Goal: Check status: Check status

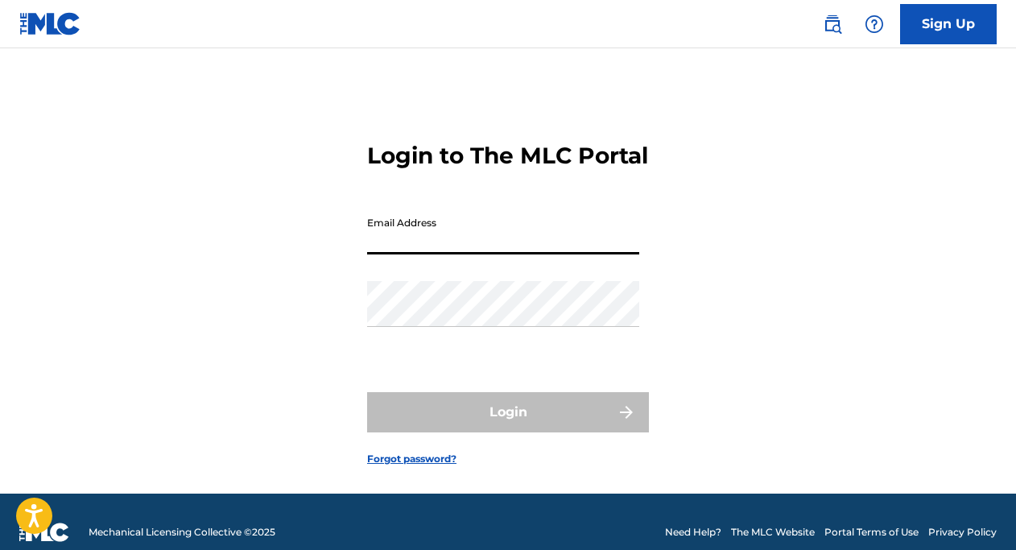
click at [419, 255] on input "Email Address" at bounding box center [503, 232] width 272 height 46
type input "[EMAIL_ADDRESS][DOMAIN_NAME]"
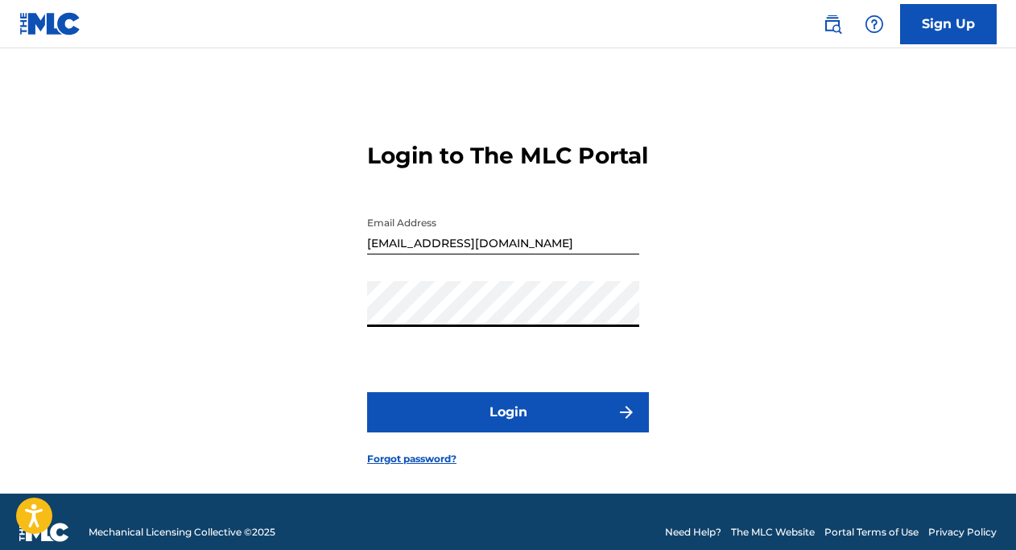
click at [504, 433] on button "Login" at bounding box center [508, 412] width 282 height 40
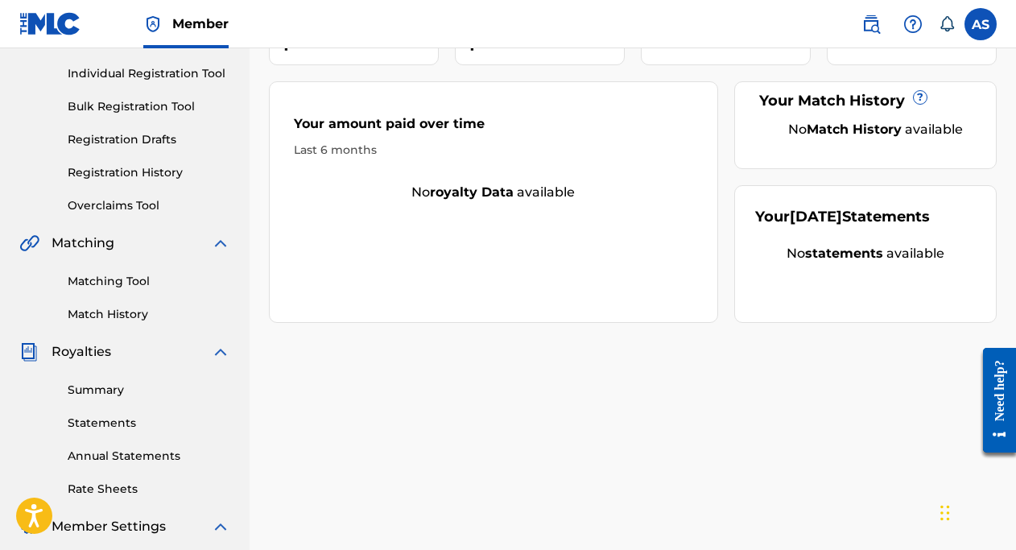
scroll to position [202, 0]
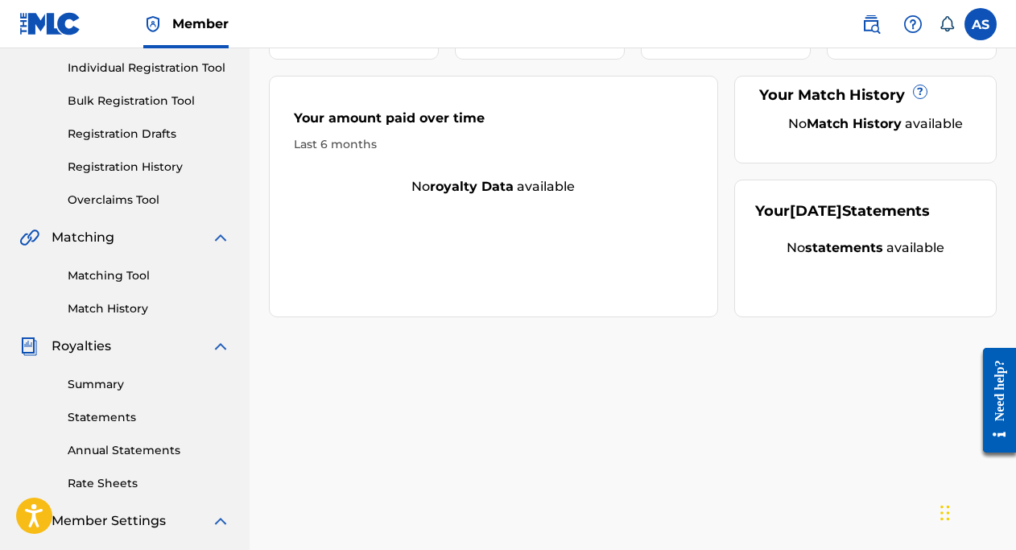
click at [112, 416] on link "Statements" at bounding box center [149, 417] width 163 height 17
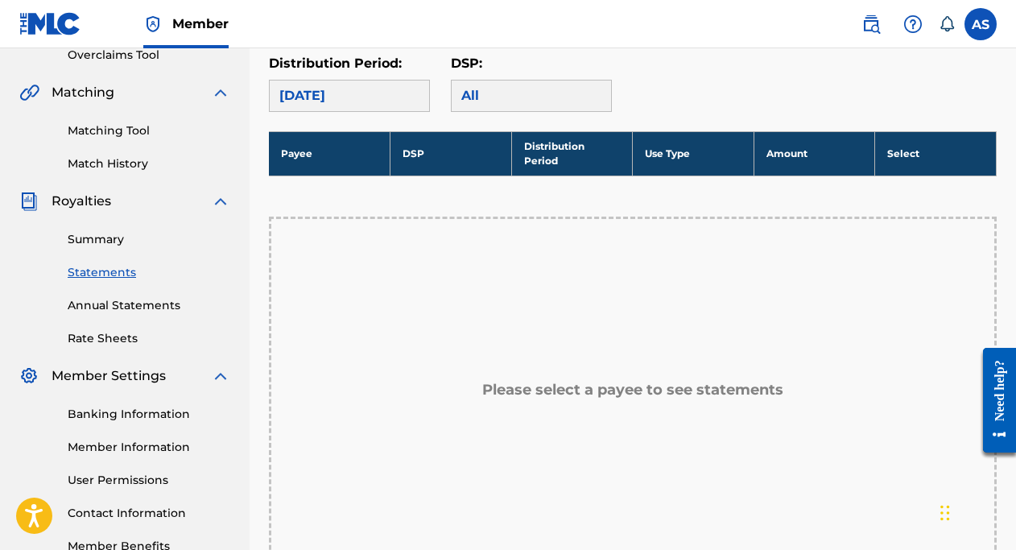
scroll to position [310, 0]
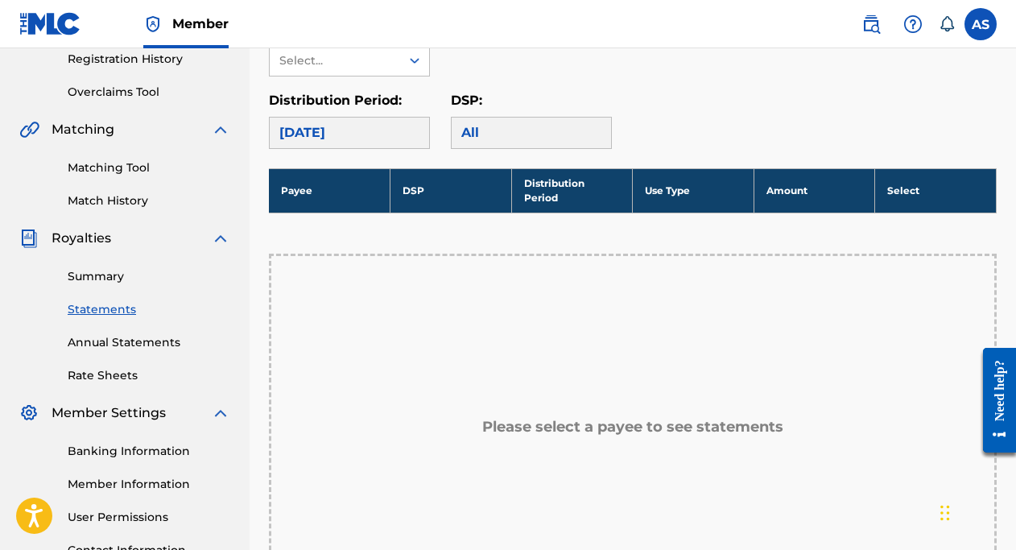
click at [374, 131] on div "[DATE]" at bounding box center [349, 133] width 161 height 32
click at [394, 123] on div "[DATE]" at bounding box center [349, 133] width 161 height 32
click at [493, 143] on div "All" at bounding box center [531, 133] width 161 height 32
click at [118, 317] on link "Statements" at bounding box center [149, 309] width 163 height 17
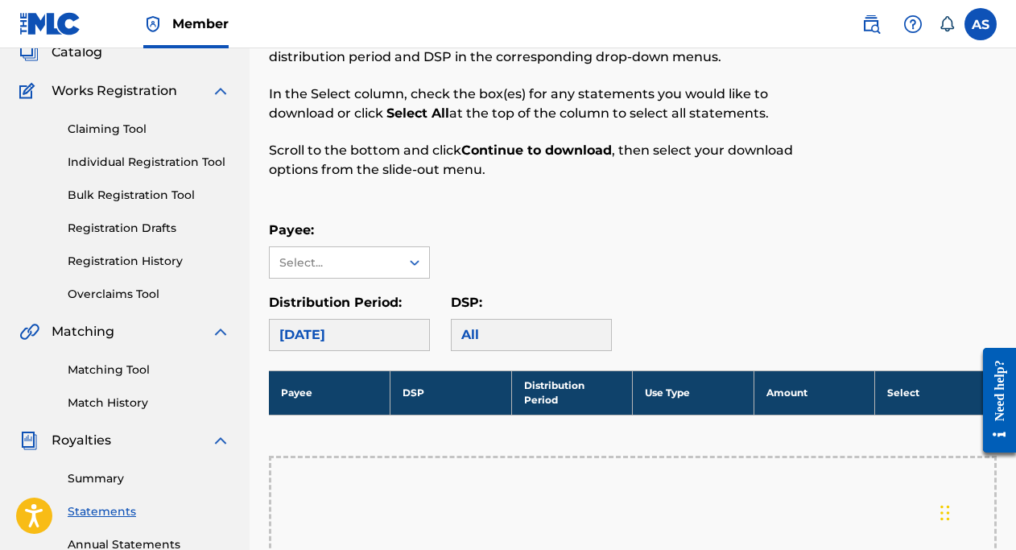
scroll to position [114, 0]
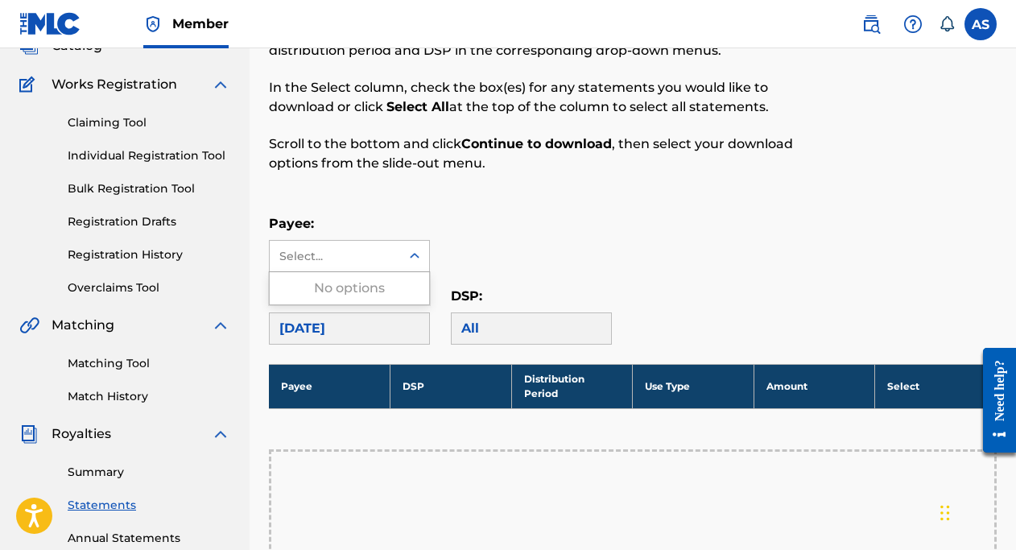
click at [360, 241] on div "Select..." at bounding box center [335, 256] width 130 height 31
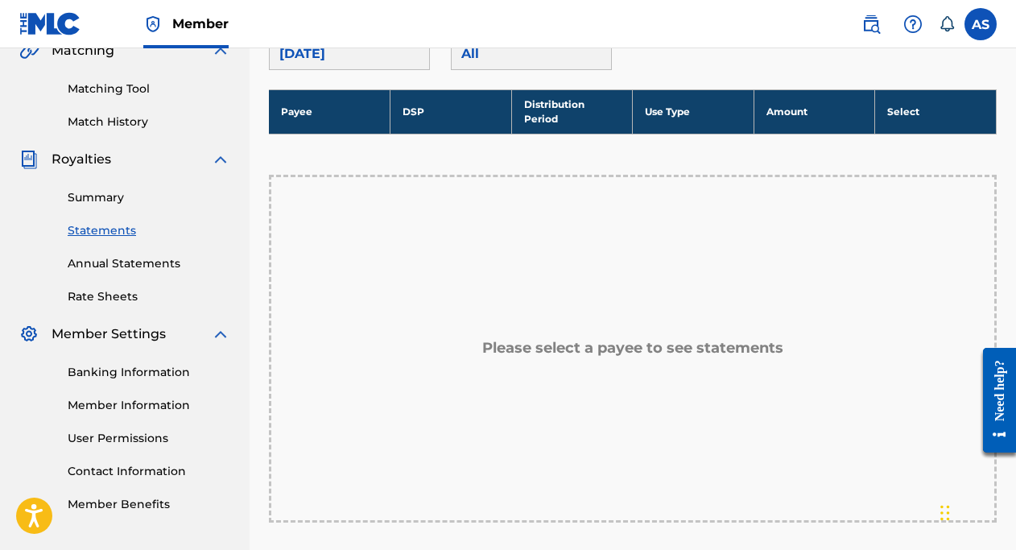
scroll to position [358, 0]
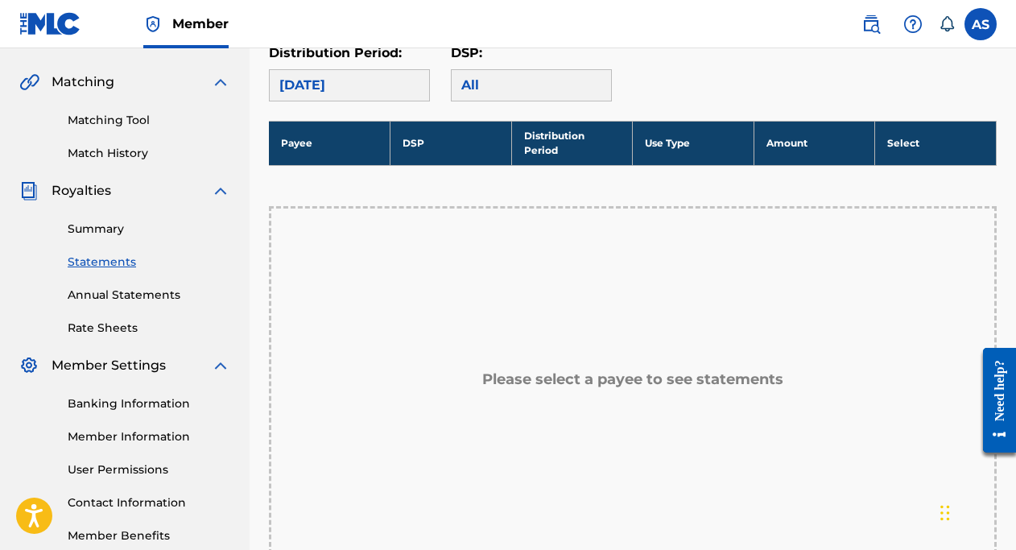
click at [147, 403] on link "Banking Information" at bounding box center [149, 403] width 163 height 17
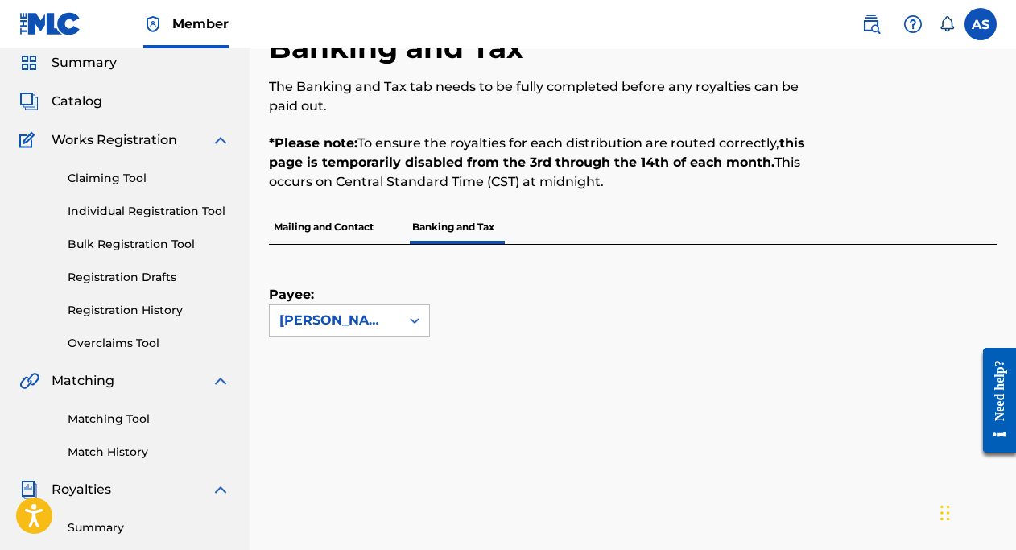
scroll to position [56, 0]
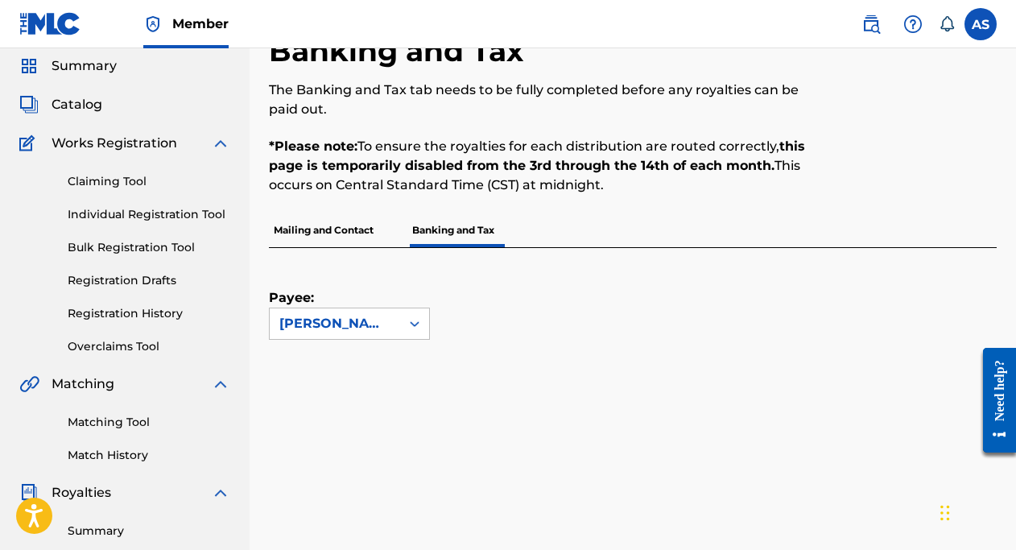
click at [350, 223] on p "Mailing and Contact" at bounding box center [324, 230] width 110 height 34
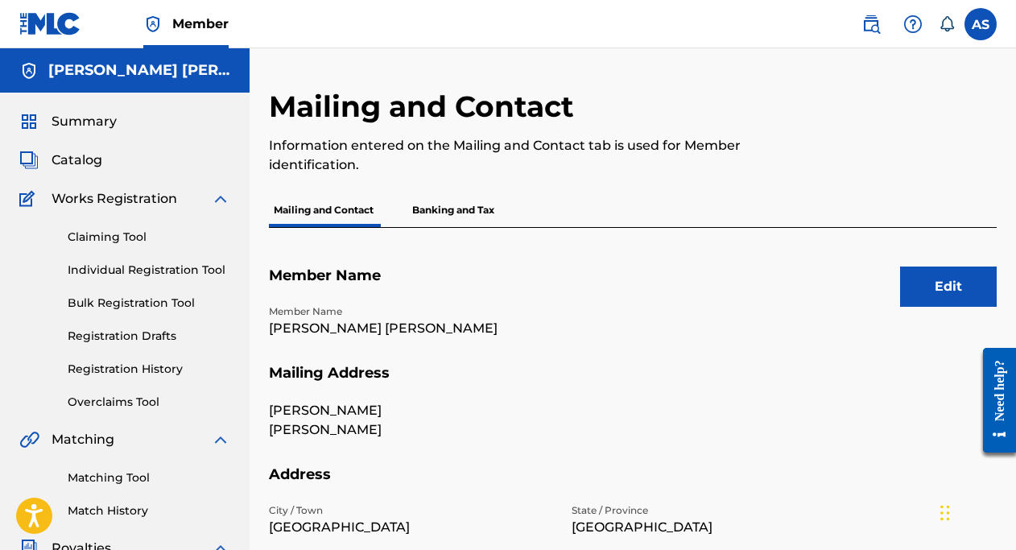
click at [114, 134] on div "Summary Catalog Works Registration Claiming Tool Individual Registration Tool B…" at bounding box center [125, 507] width 250 height 829
click at [88, 119] on span "Summary" at bounding box center [84, 121] width 65 height 19
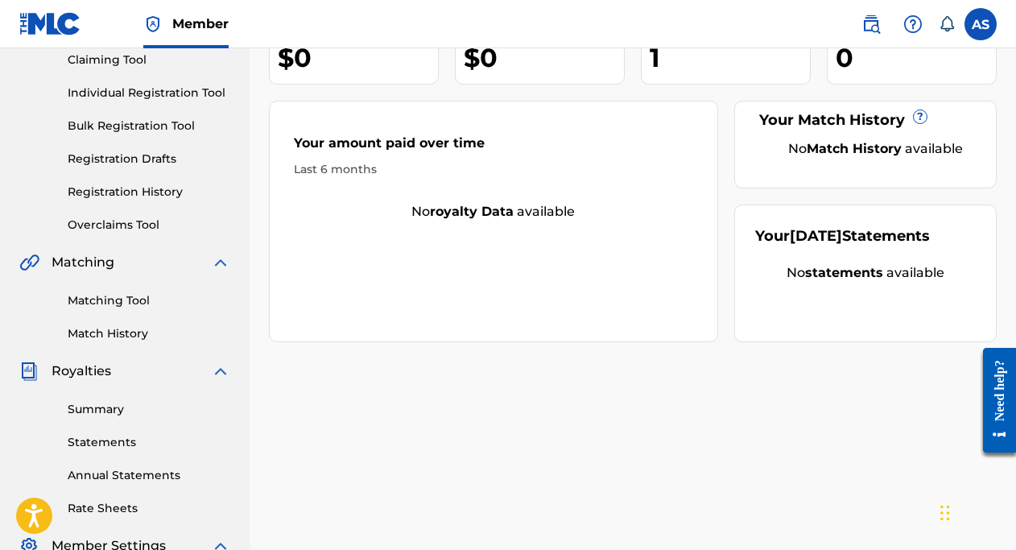
scroll to position [303, 0]
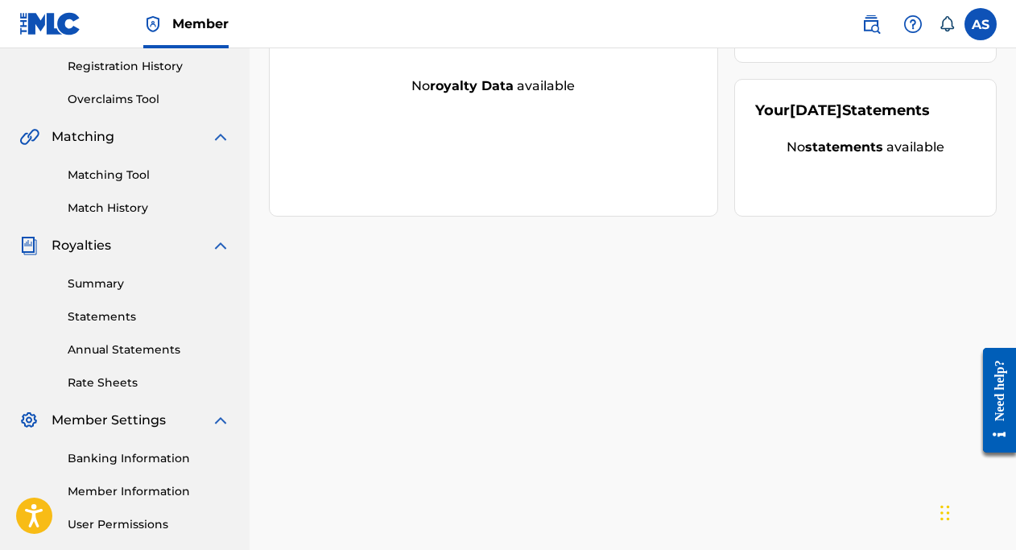
click at [120, 319] on link "Statements" at bounding box center [149, 316] width 163 height 17
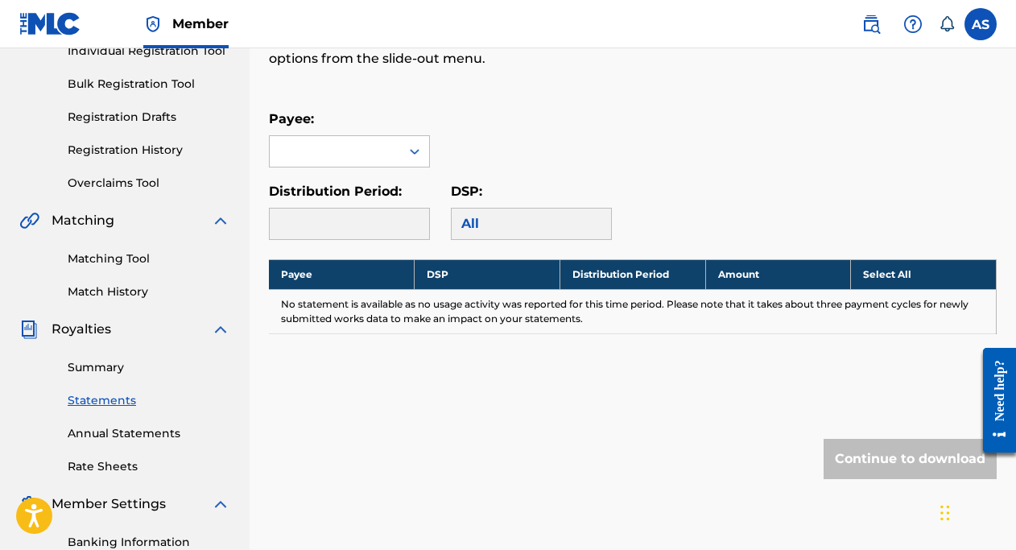
scroll to position [129, 0]
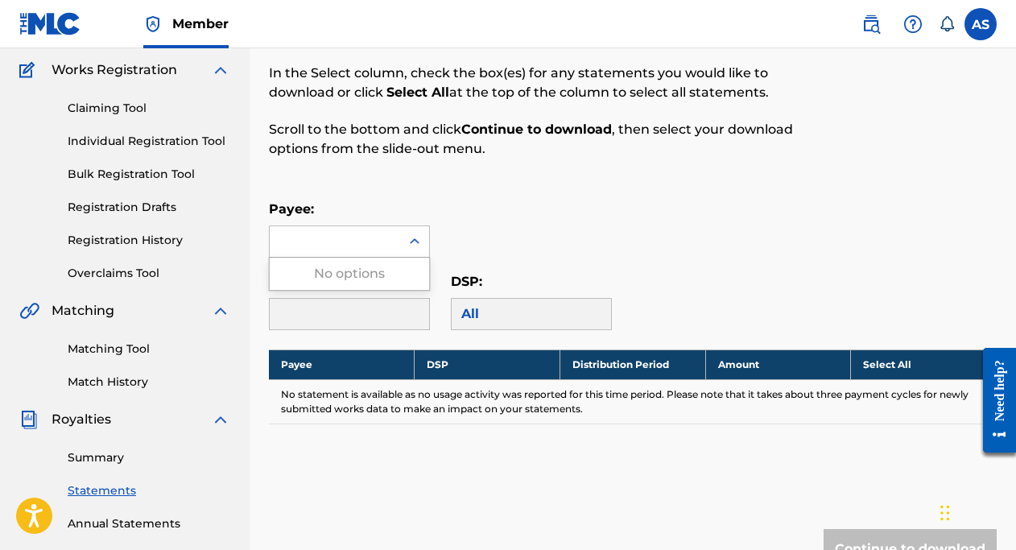
click at [376, 230] on div at bounding box center [335, 241] width 130 height 31
click at [362, 262] on div "No options" at bounding box center [349, 274] width 159 height 32
click at [376, 248] on div at bounding box center [335, 241] width 130 height 31
click at [365, 274] on div "No options" at bounding box center [349, 274] width 159 height 32
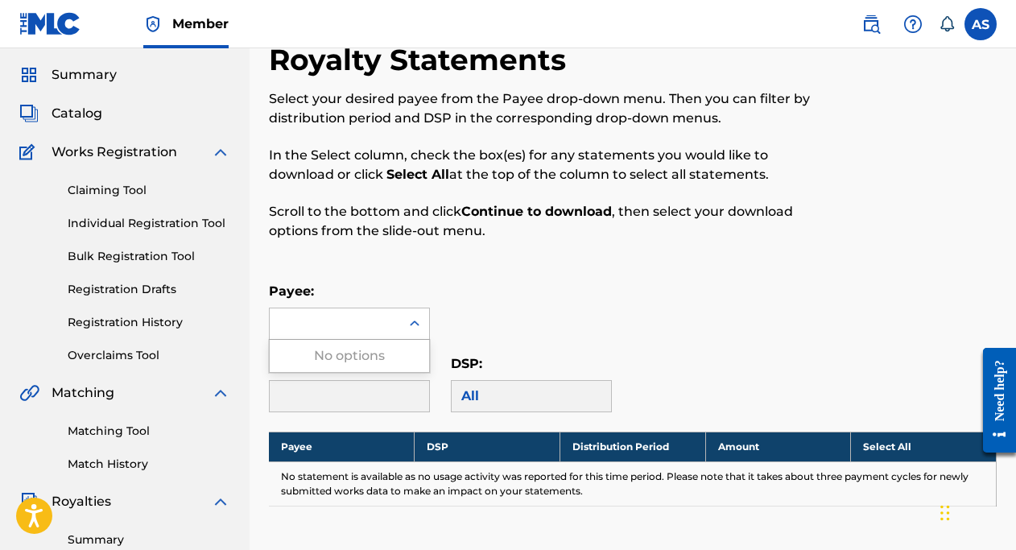
scroll to position [41, 0]
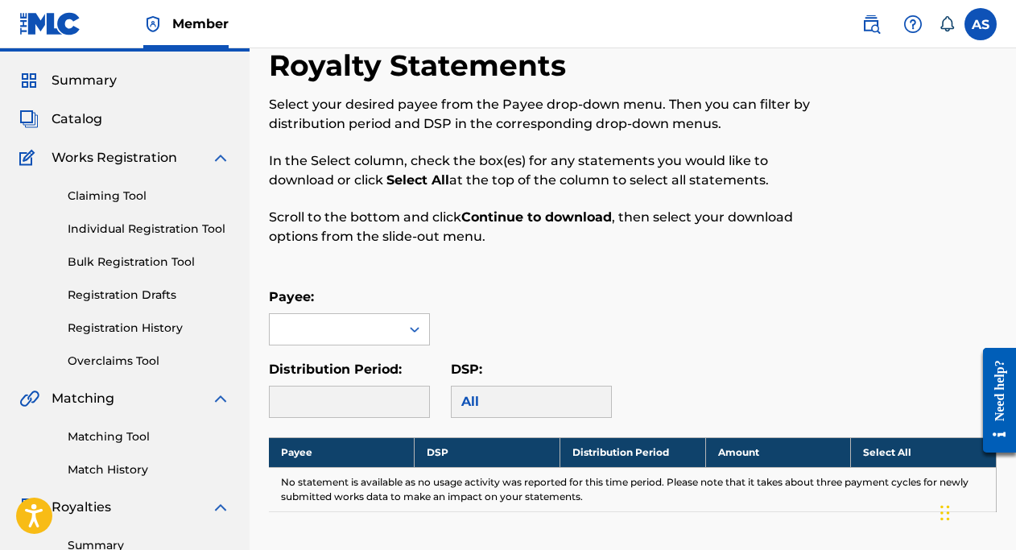
click at [977, 31] on label at bounding box center [981, 24] width 32 height 32
click at [981, 24] on input "AS [PERSON_NAME] [EMAIL_ADDRESS][DOMAIN_NAME] Notification Preferences Profile …" at bounding box center [981, 24] width 0 height 0
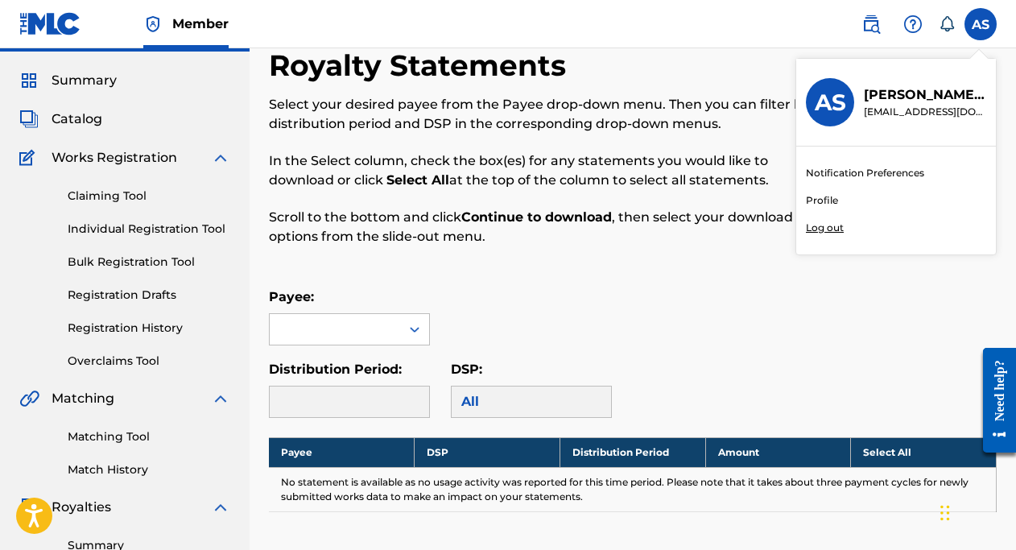
click at [834, 231] on p "Log out" at bounding box center [825, 228] width 38 height 14
click at [981, 24] on input "AS [PERSON_NAME] [EMAIL_ADDRESS][DOMAIN_NAME] Notification Preferences Profile …" at bounding box center [981, 24] width 0 height 0
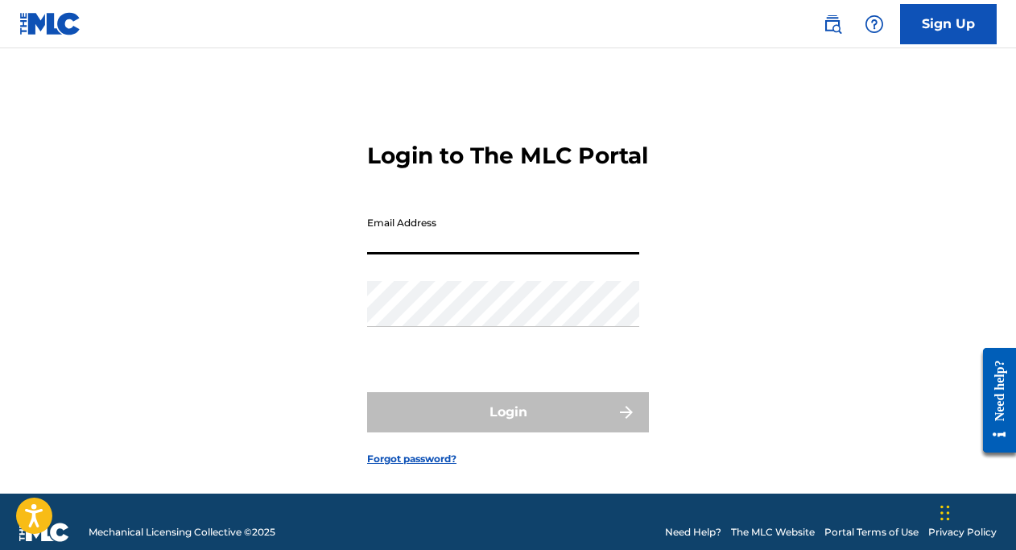
click at [402, 255] on input "Email Address" at bounding box center [503, 232] width 272 height 46
type input "[EMAIL_ADDRESS][DOMAIN_NAME]"
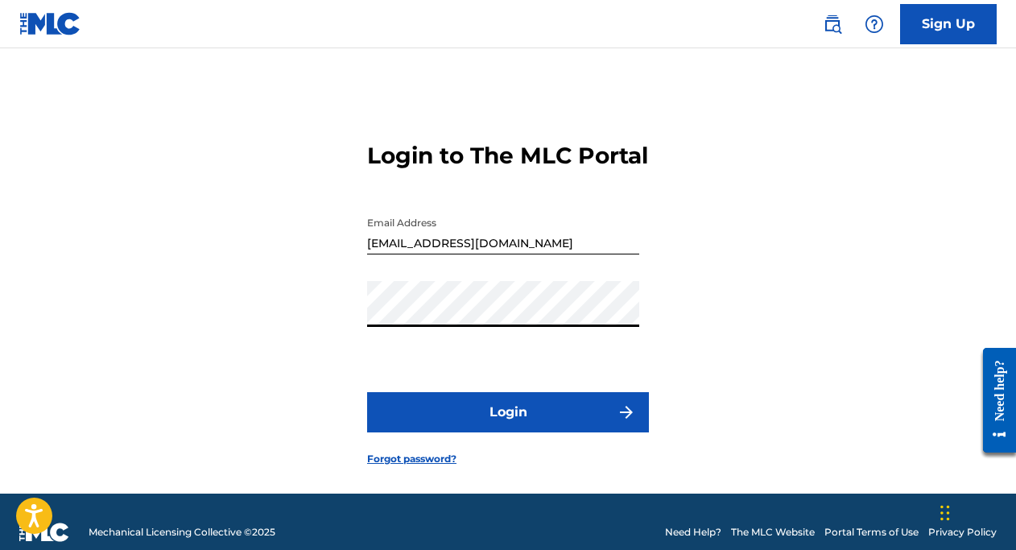
click at [503, 433] on button "Login" at bounding box center [508, 412] width 282 height 40
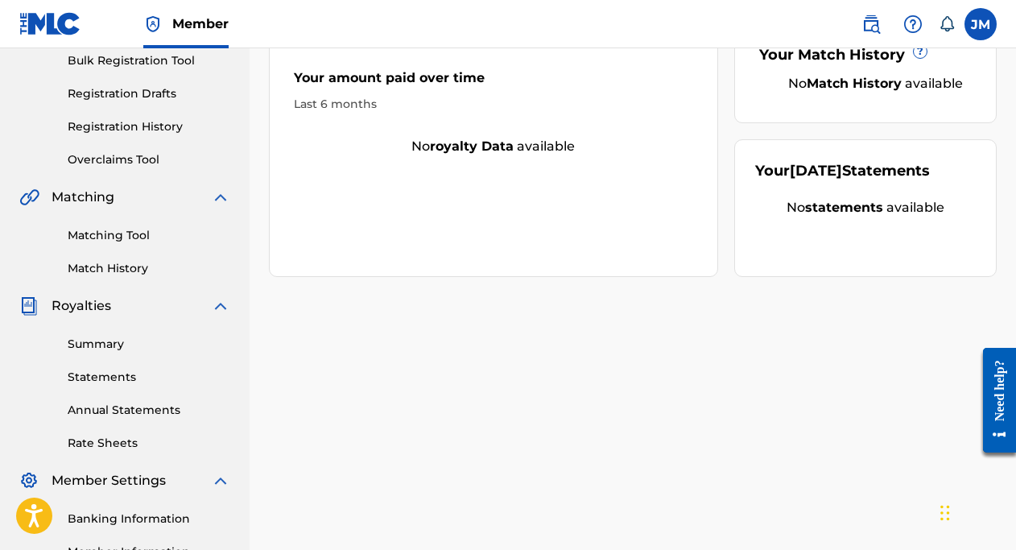
scroll to position [257, 0]
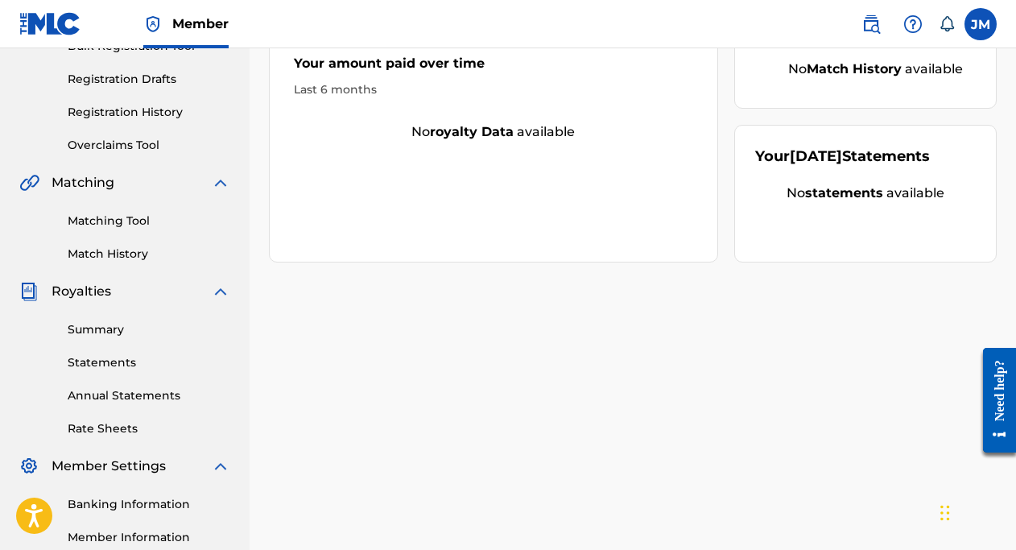
click at [112, 334] on link "Summary" at bounding box center [149, 329] width 163 height 17
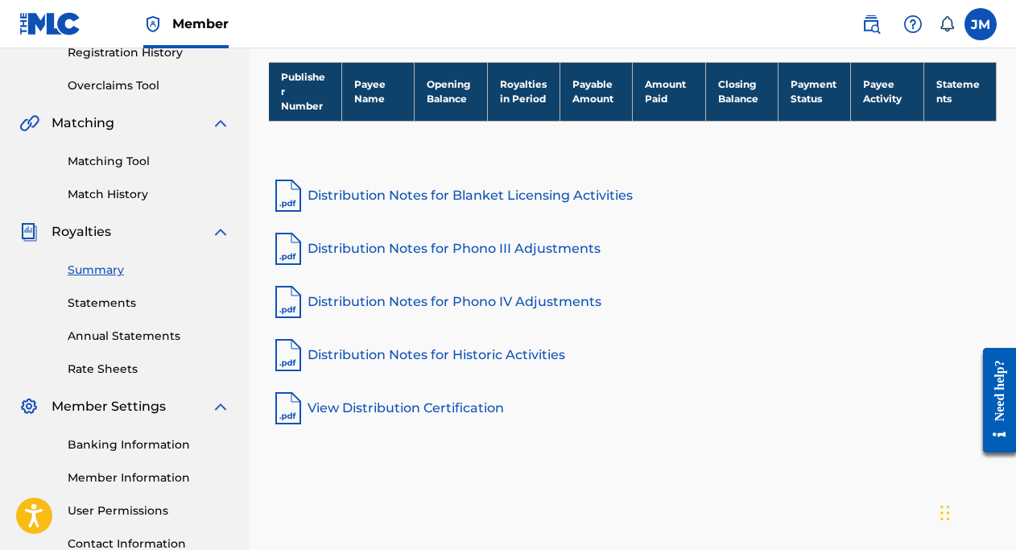
scroll to position [315, 0]
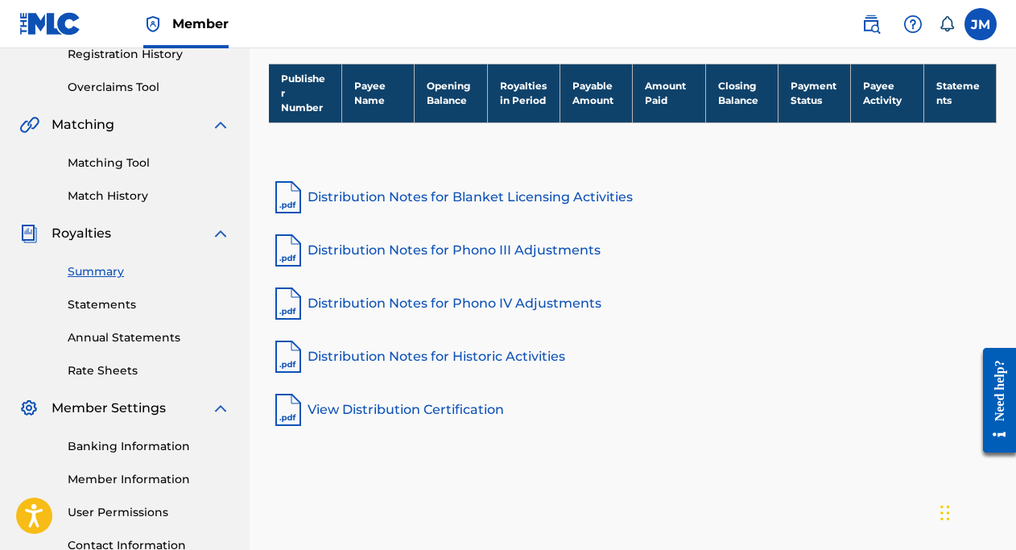
click at [524, 196] on link "Distribution Notes for Blanket Licensing Activities" at bounding box center [633, 197] width 728 height 39
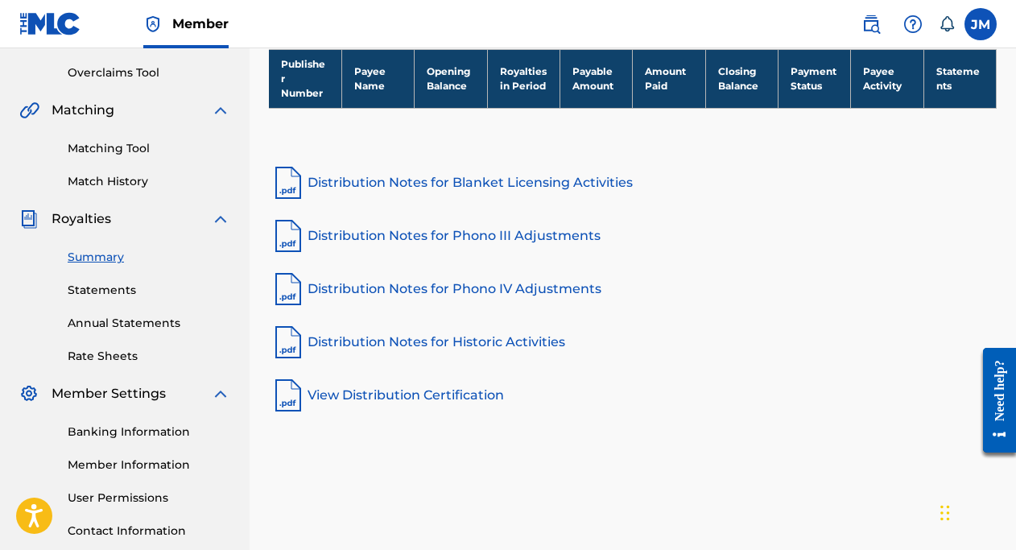
scroll to position [332, 0]
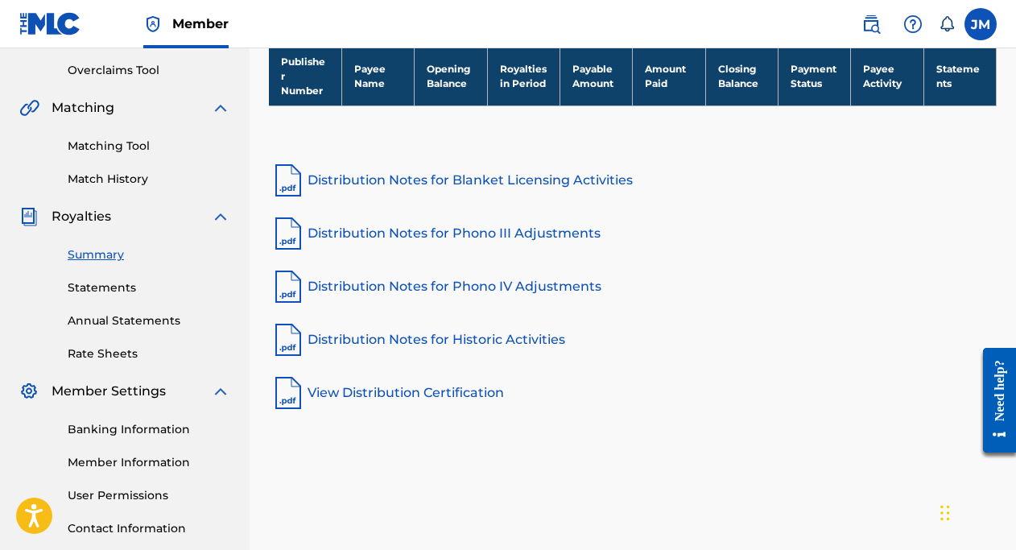
click at [590, 73] on th "Payable Amount" at bounding box center [596, 76] width 72 height 59
click at [389, 391] on link "View Distribution Certification" at bounding box center [633, 393] width 728 height 39
click at [111, 288] on link "Statements" at bounding box center [149, 287] width 163 height 17
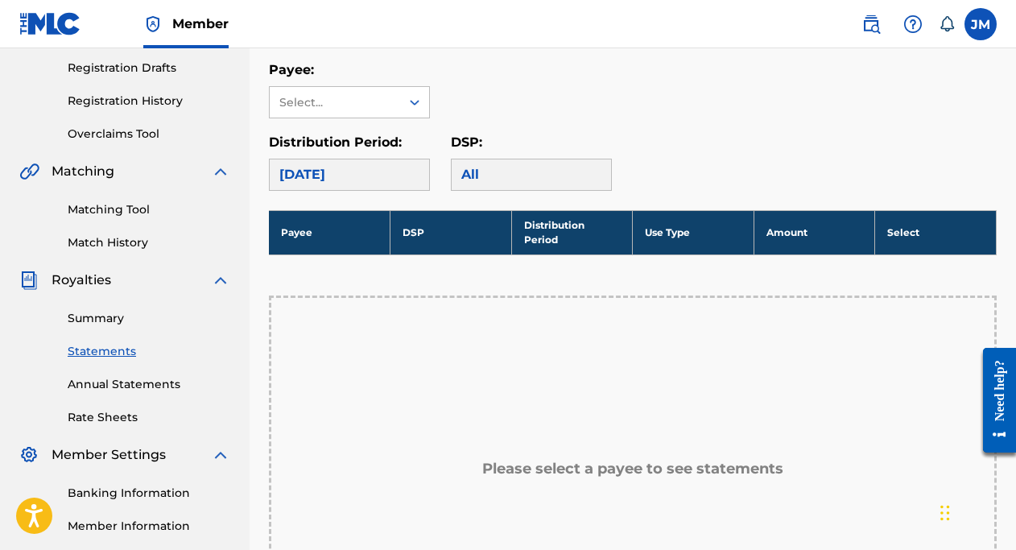
scroll to position [304, 0]
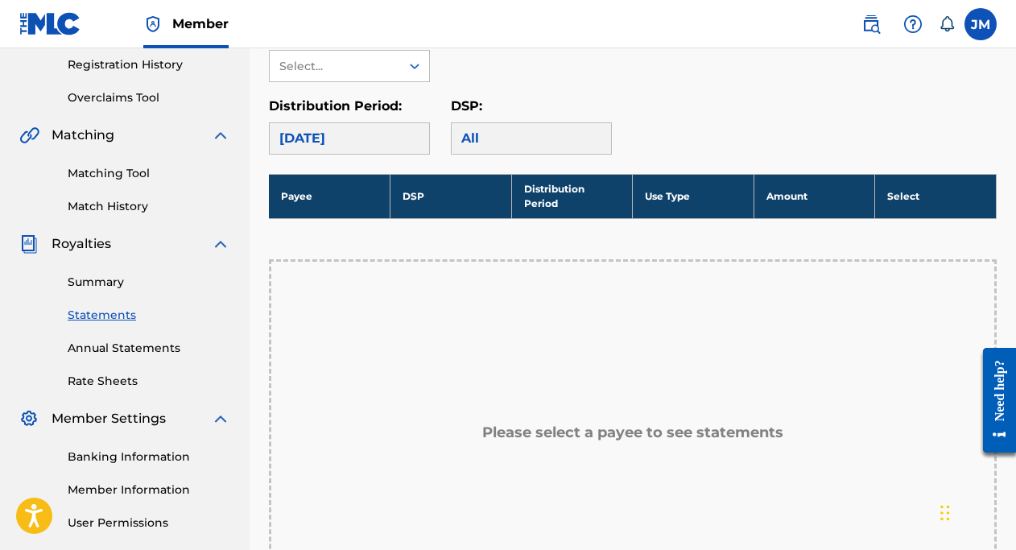
click at [503, 136] on div "All" at bounding box center [531, 138] width 161 height 32
click at [464, 137] on div "All" at bounding box center [531, 138] width 161 height 32
click at [387, 143] on div "[DATE]" at bounding box center [349, 138] width 161 height 32
click at [400, 56] on div at bounding box center [414, 66] width 29 height 29
click at [372, 85] on div "No options" at bounding box center [349, 98] width 159 height 32
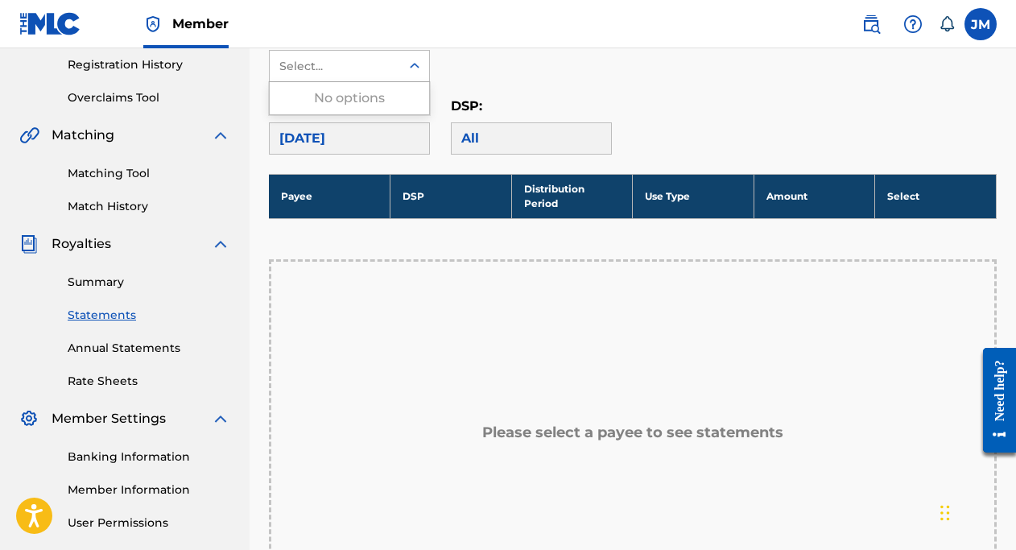
click at [390, 106] on div "No options" at bounding box center [349, 98] width 159 height 32
click at [152, 350] on link "Annual Statements" at bounding box center [149, 348] width 163 height 17
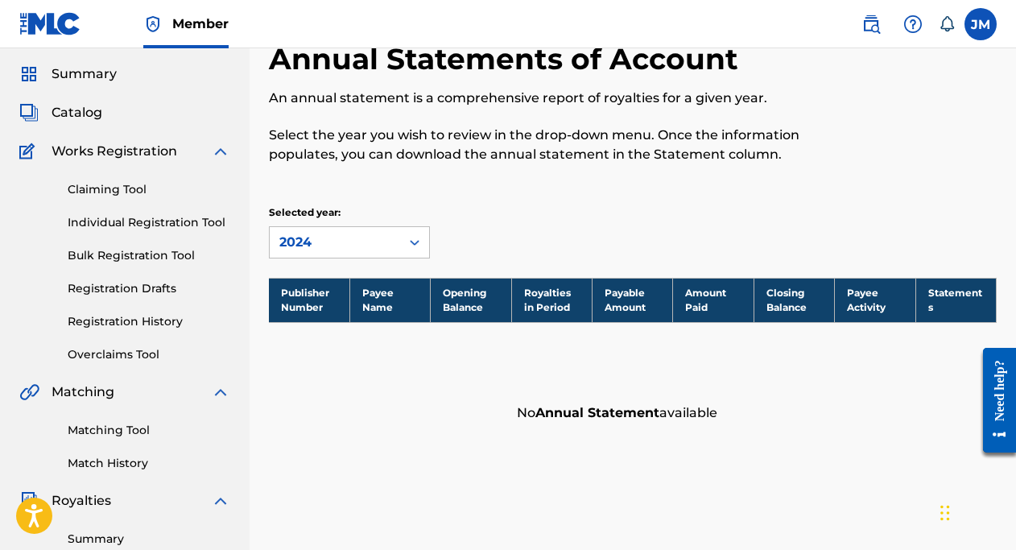
scroll to position [51, 0]
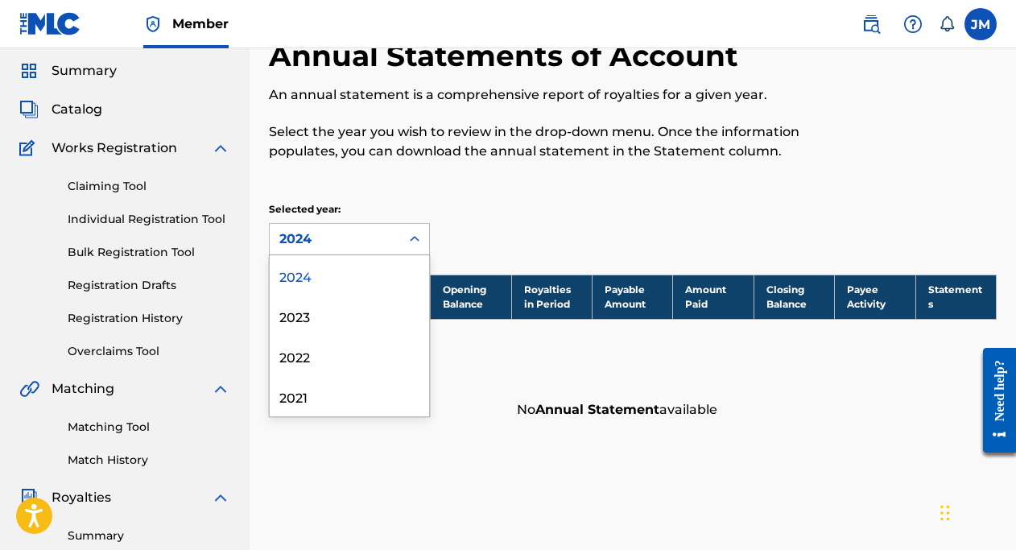
click at [372, 246] on div "2024" at bounding box center [334, 239] width 111 height 19
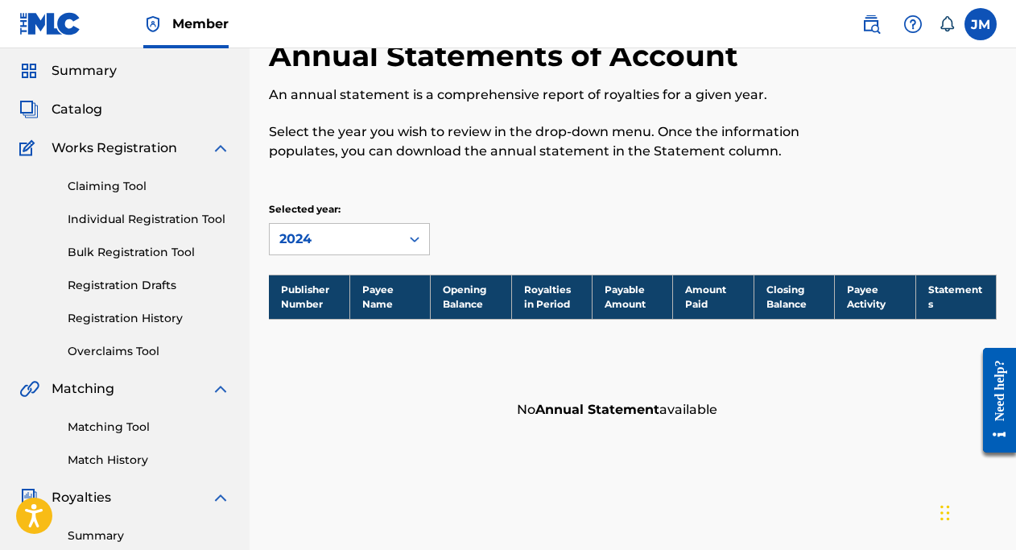
click at [444, 205] on div "Selected year: 2024" at bounding box center [360, 228] width 182 height 53
click at [156, 318] on link "Registration History" at bounding box center [149, 318] width 163 height 17
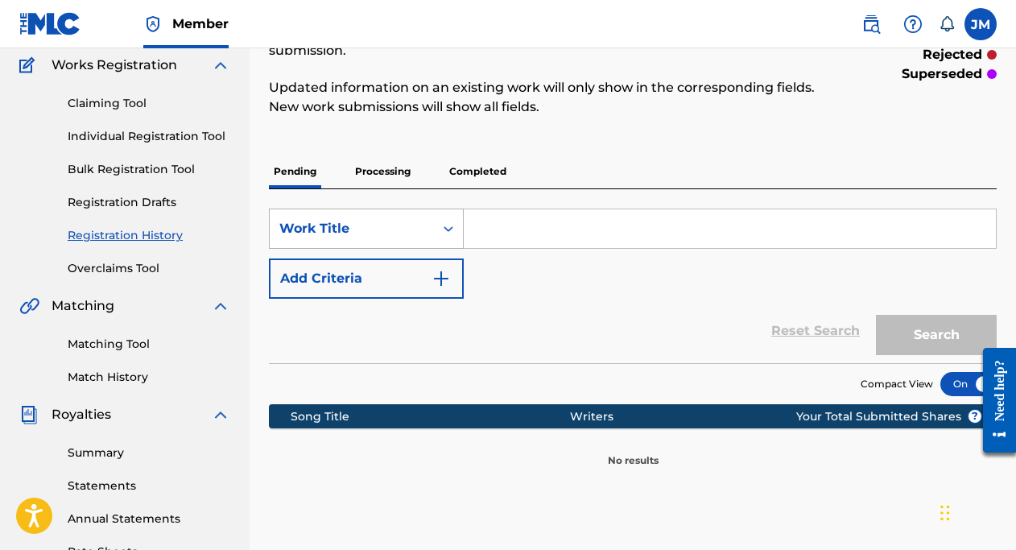
scroll to position [112, 0]
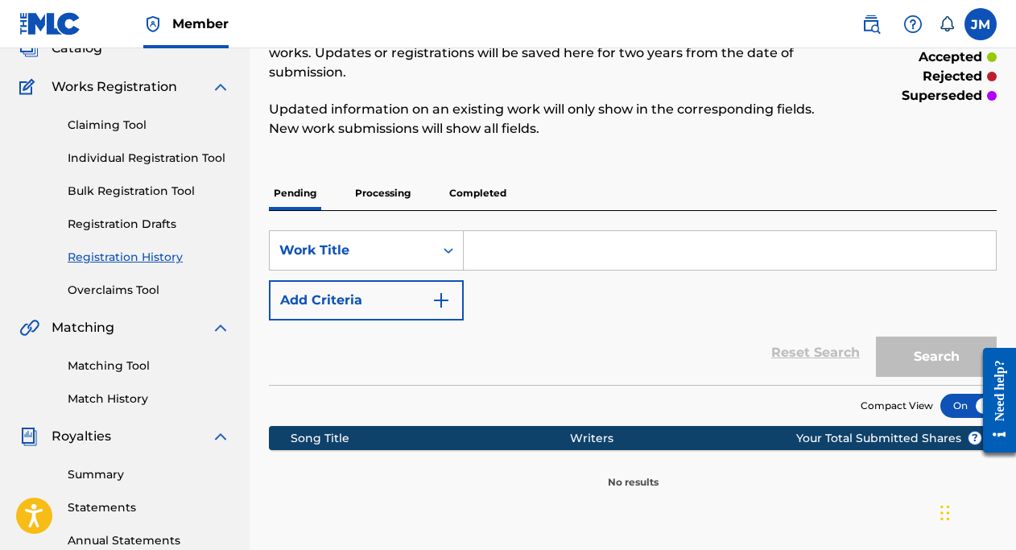
click at [462, 176] on p "Completed" at bounding box center [478, 193] width 67 height 34
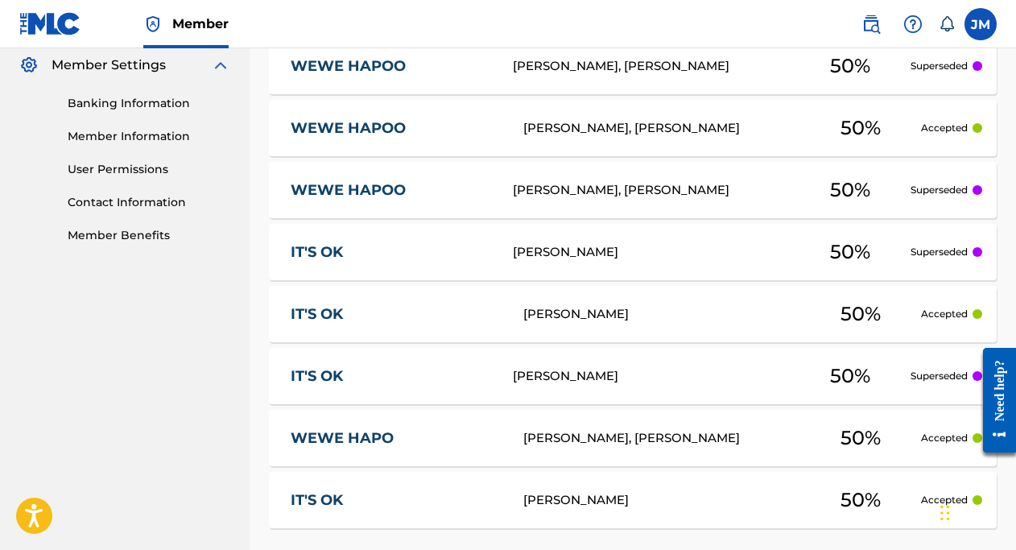
scroll to position [652, 0]
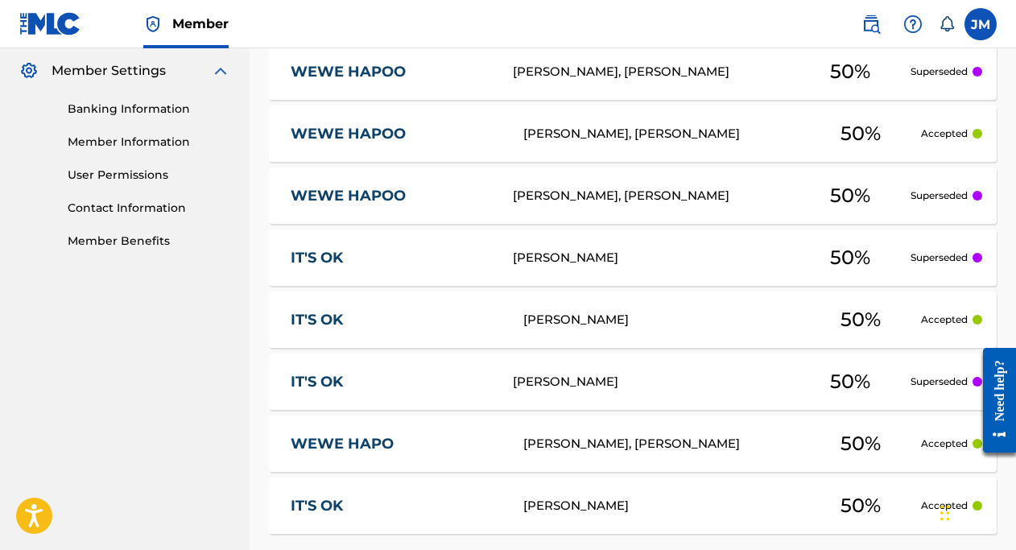
click at [982, 39] on label at bounding box center [981, 24] width 32 height 32
click at [981, 24] on input "[PERSON_NAME] [PERSON_NAME] Myovela [EMAIL_ADDRESS][DOMAIN_NAME] Notification P…" at bounding box center [981, 24] width 0 height 0
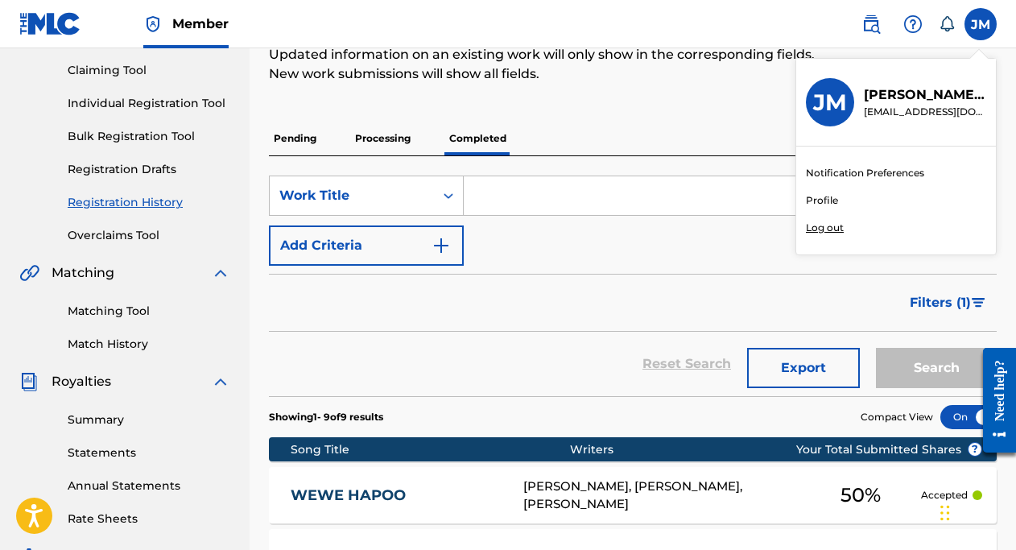
scroll to position [151, 0]
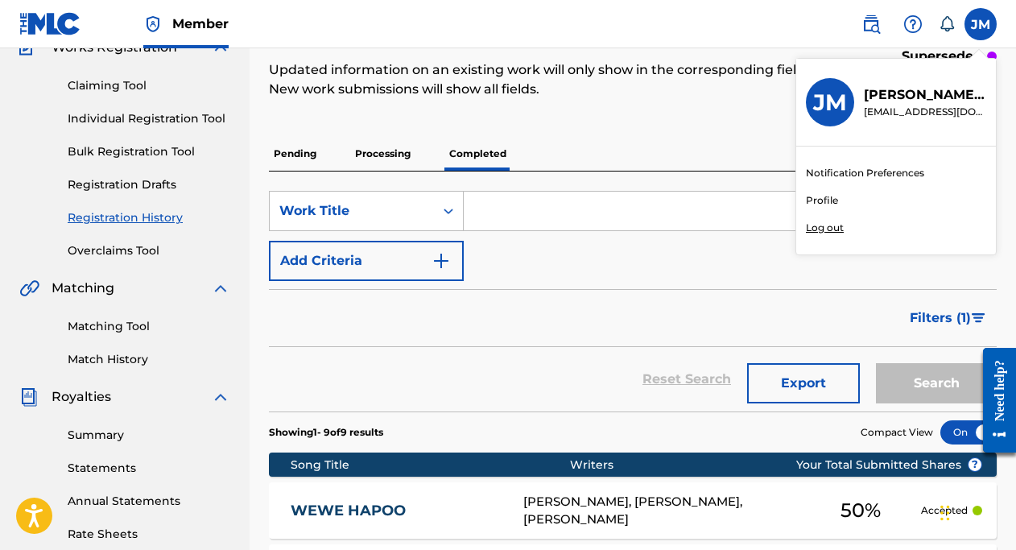
click at [401, 137] on p "Processing" at bounding box center [382, 154] width 65 height 34
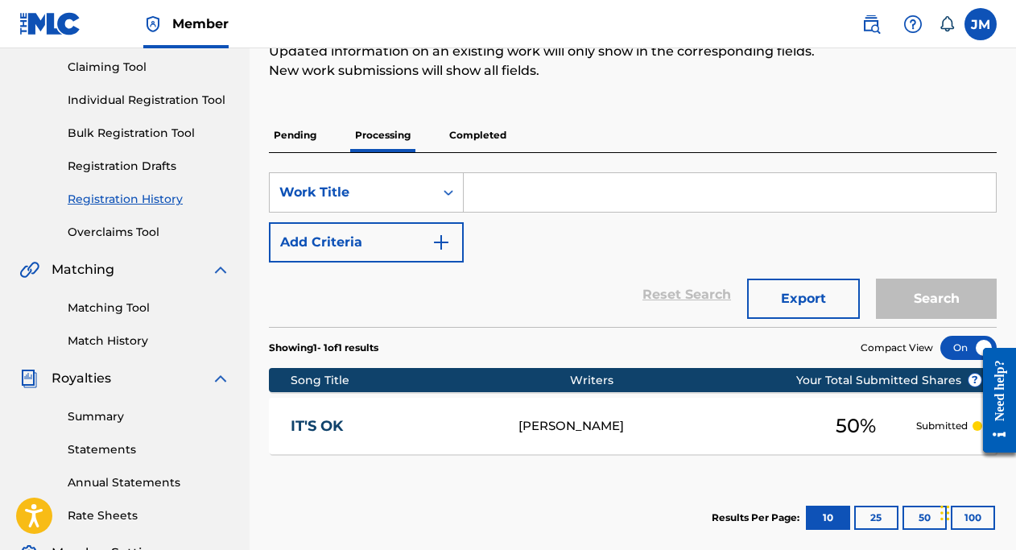
scroll to position [118, 0]
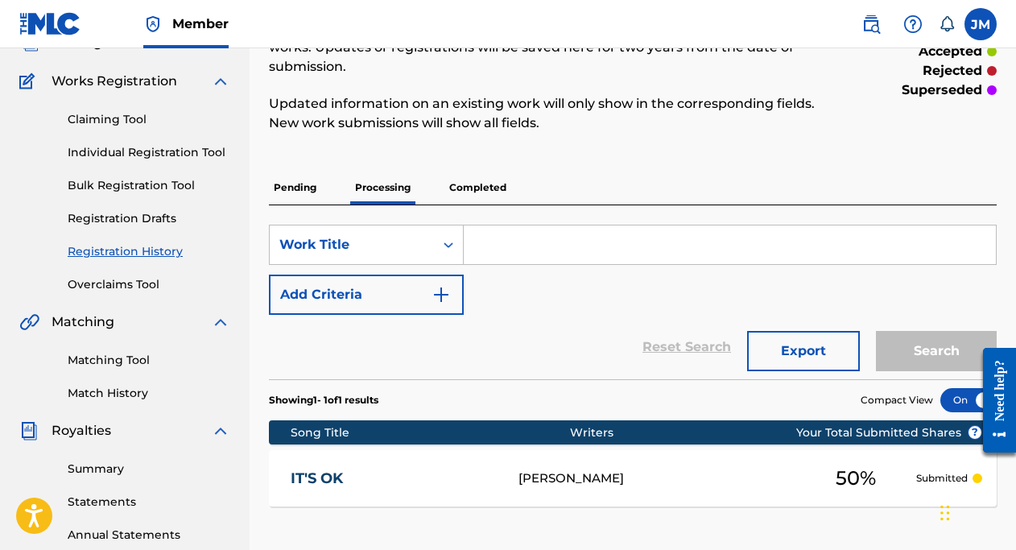
click at [301, 171] on p "Pending" at bounding box center [295, 188] width 52 height 34
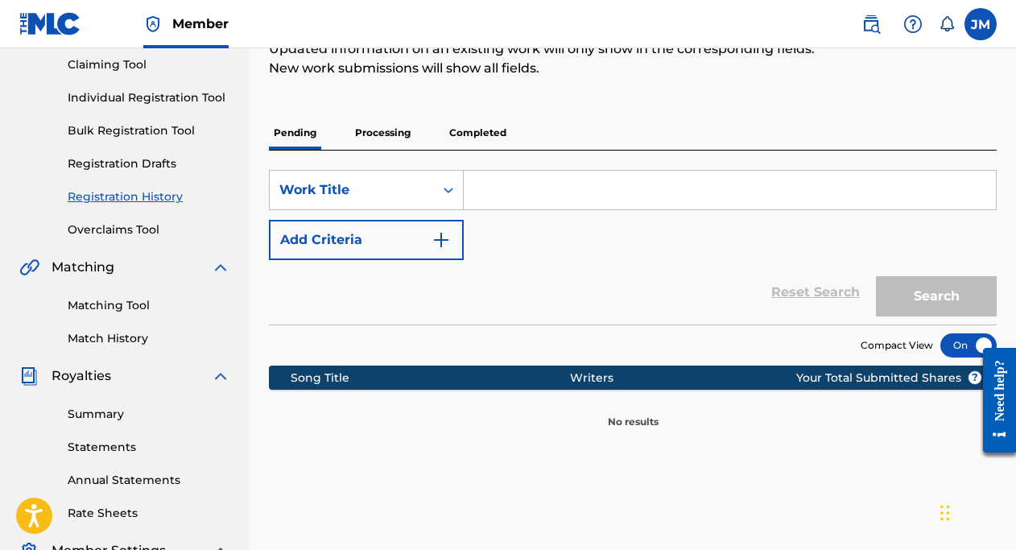
scroll to position [168, 0]
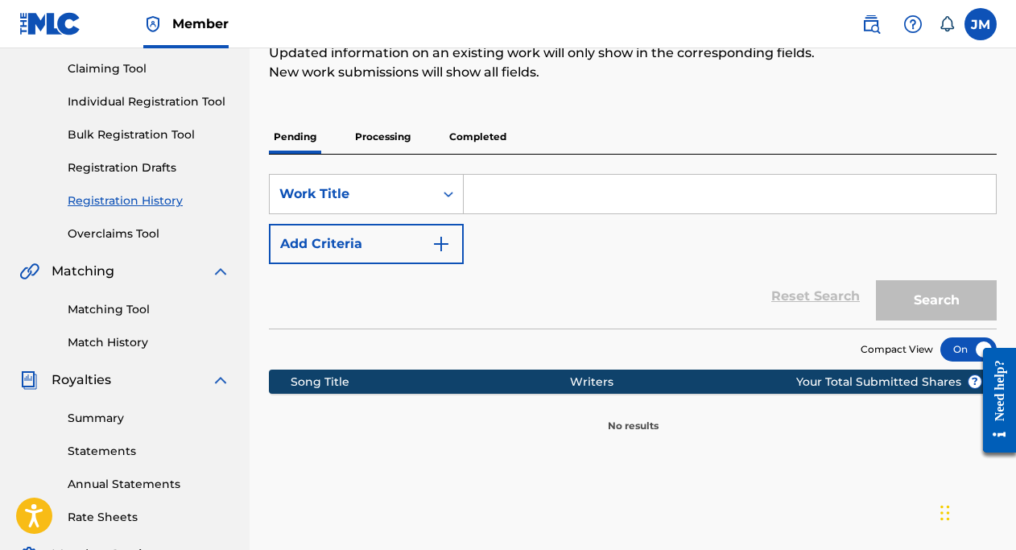
click at [383, 120] on p "Processing" at bounding box center [382, 137] width 65 height 34
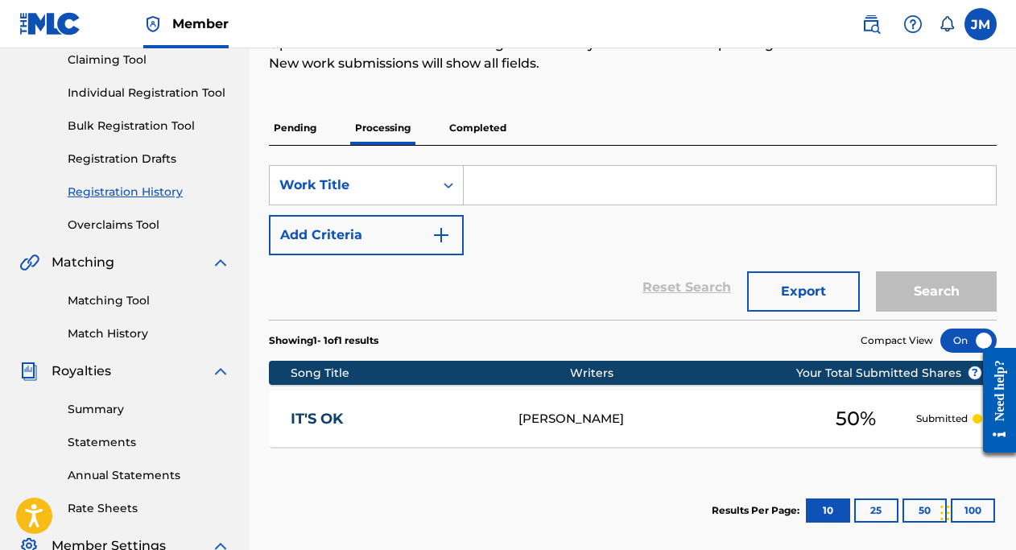
scroll to position [127, 0]
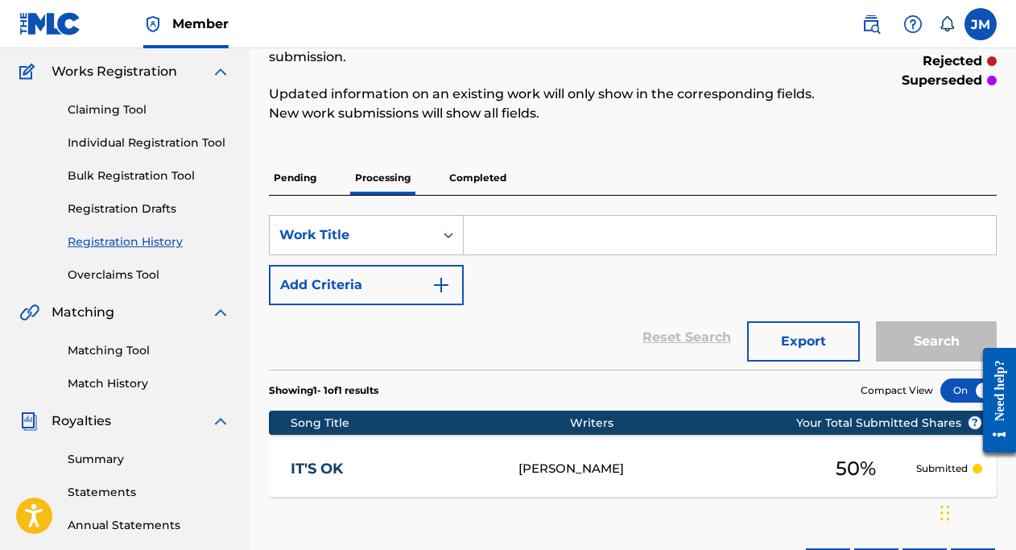
click at [495, 161] on p "Completed" at bounding box center [478, 178] width 67 height 34
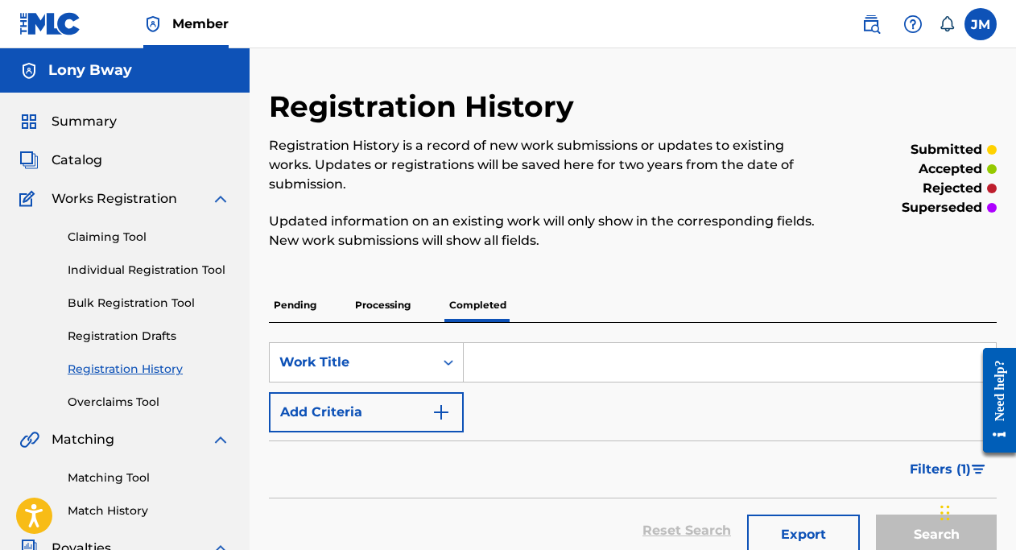
click at [91, 126] on span "Summary" at bounding box center [84, 121] width 65 height 19
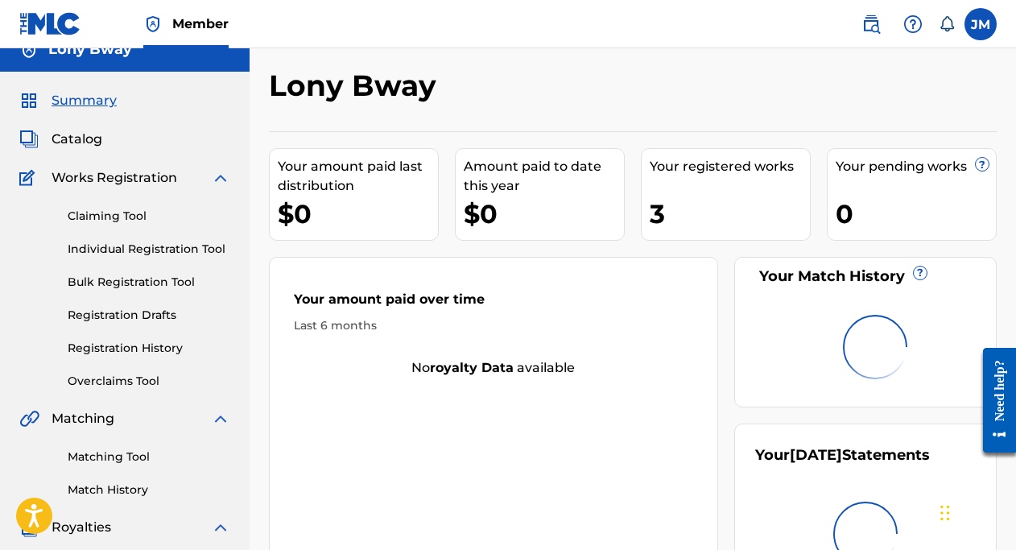
scroll to position [27, 0]
